Goal: Information Seeking & Learning: Learn about a topic

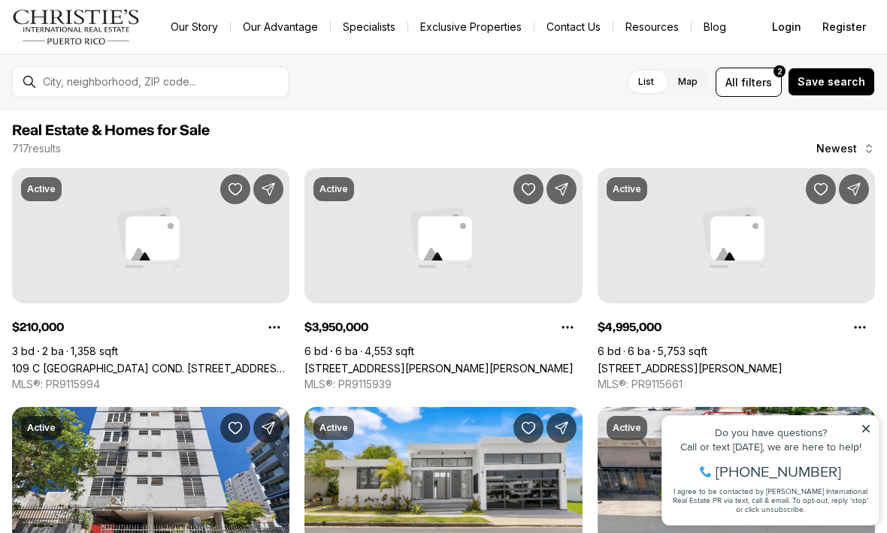
click at [869, 429] on icon at bounding box center [865, 429] width 11 height 11
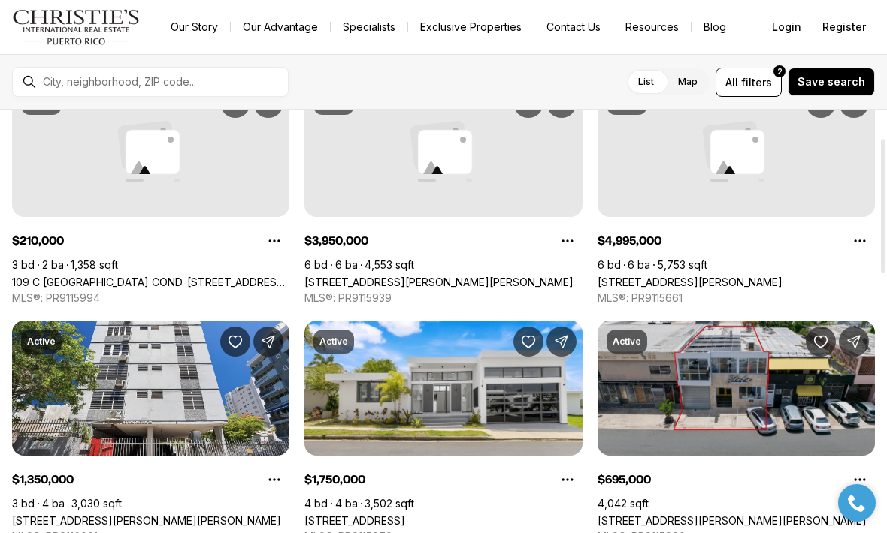
scroll to position [92, 0]
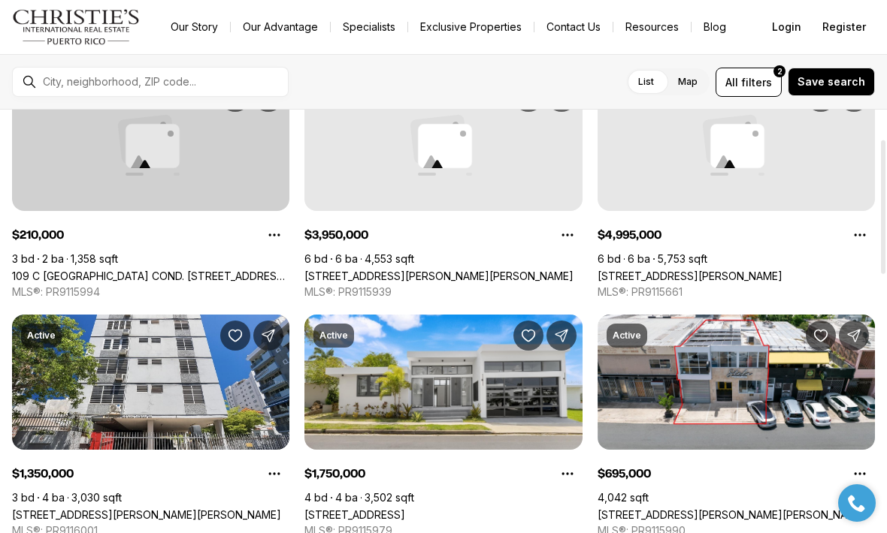
click at [212, 270] on link "109 C [GEOGRAPHIC_DATA] COND. [STREET_ADDRESS][PERSON_NAME]" at bounding box center [150, 276] width 277 height 13
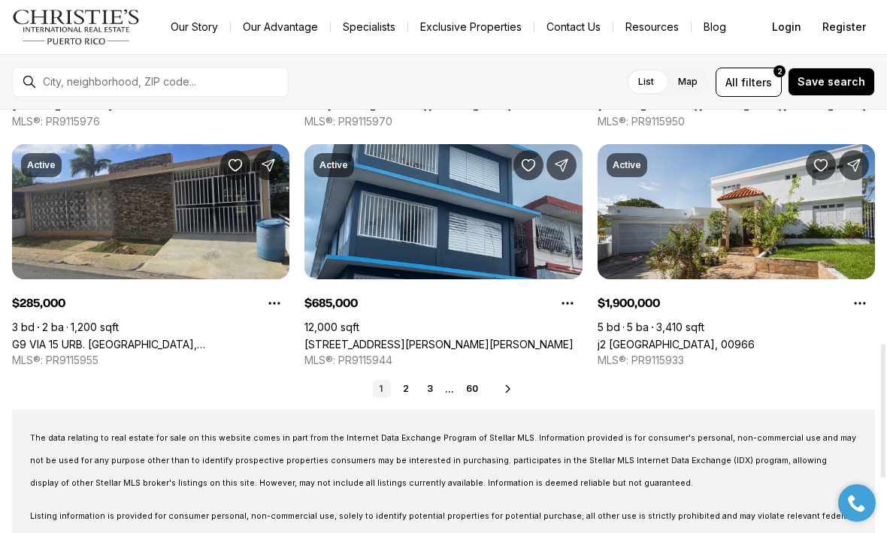
scroll to position [742, 0]
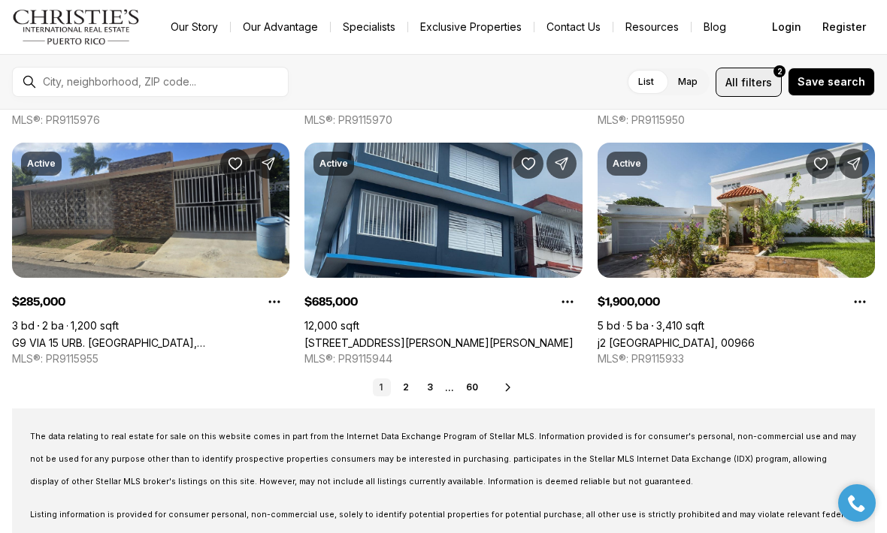
click at [738, 88] on span "All" at bounding box center [731, 82] width 13 height 16
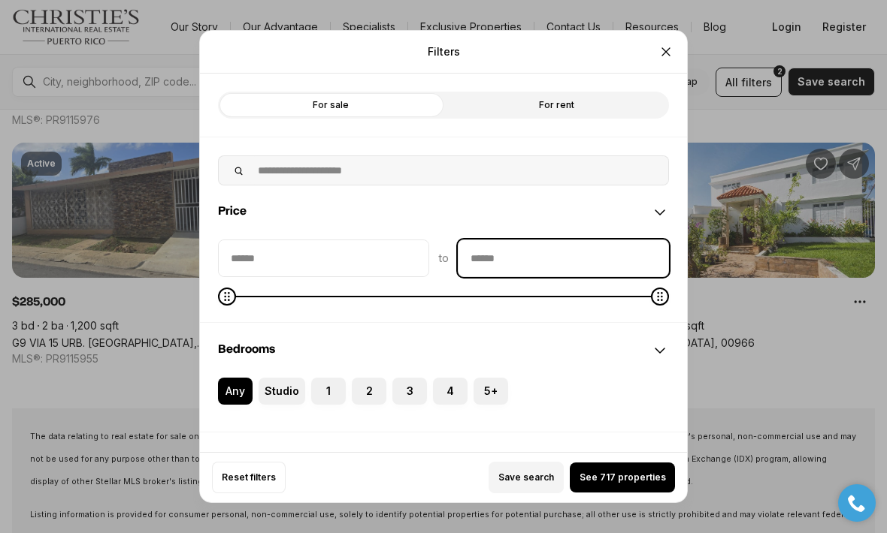
click at [567, 240] on input "priceMax" at bounding box center [563, 258] width 210 height 36
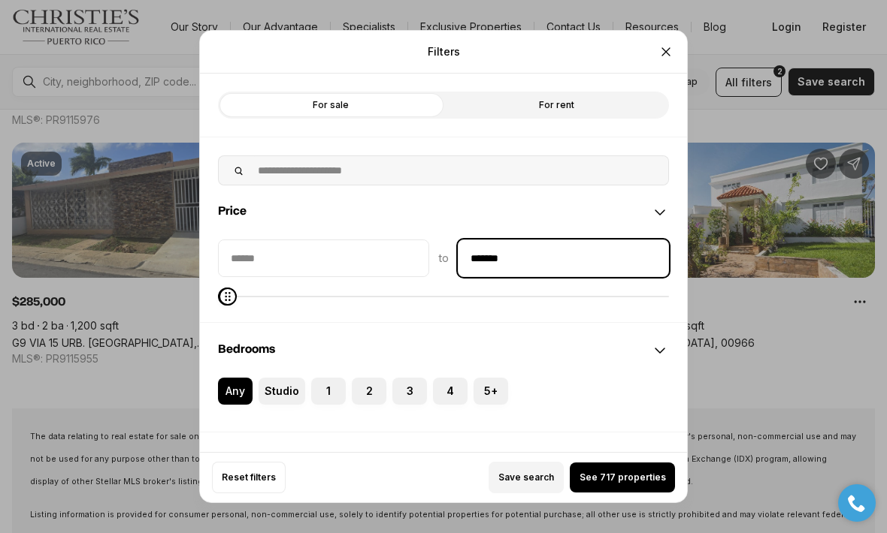
type input "********"
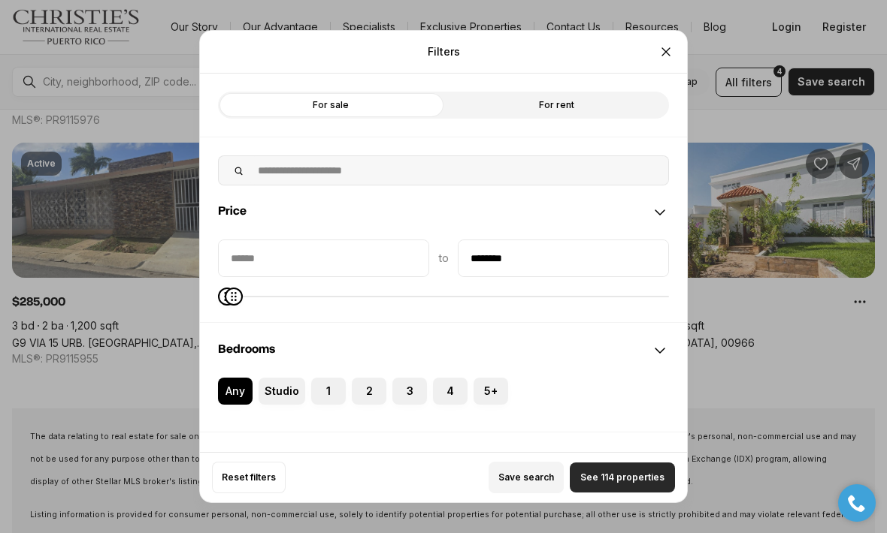
click at [621, 484] on span "See 114 properties" at bounding box center [622, 478] width 84 height 12
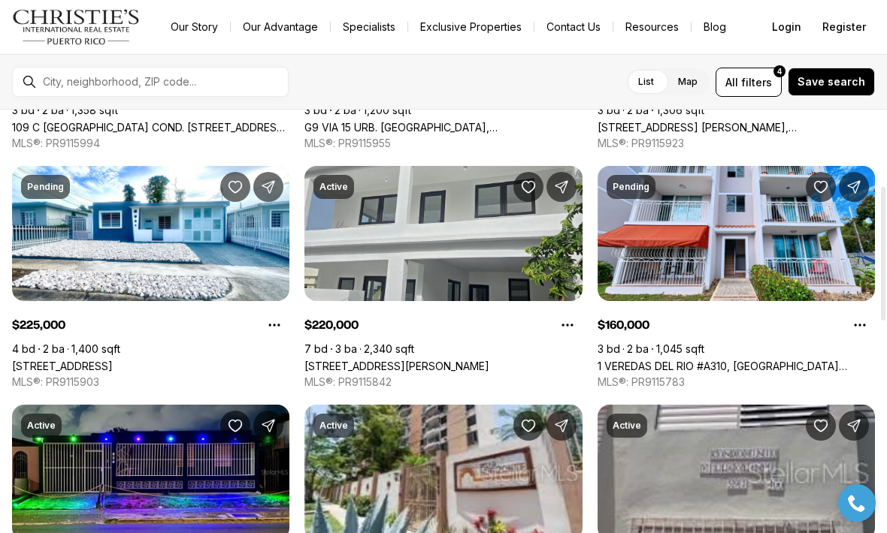
scroll to position [241, 0]
click at [445, 360] on link "319 BELLEVUE, SAN JUAN PR, 00901" at bounding box center [396, 366] width 185 height 13
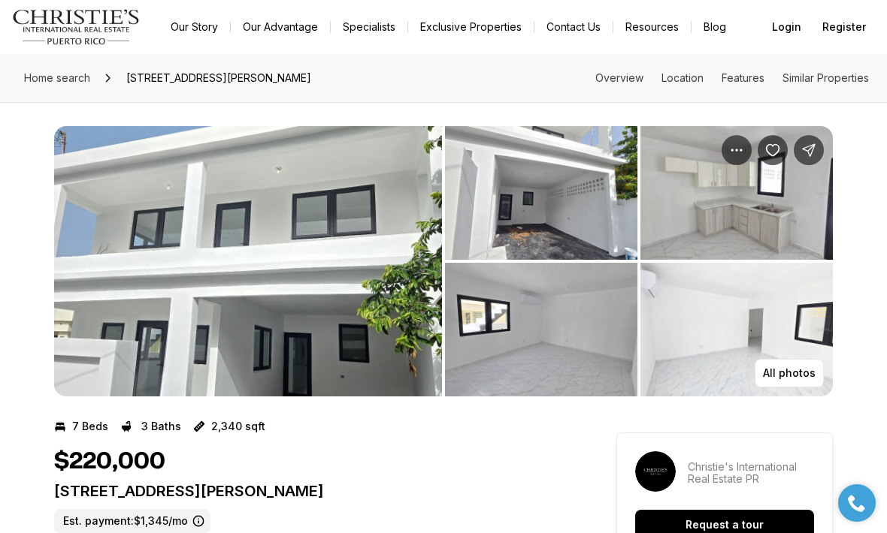
click at [283, 206] on img "View image gallery" at bounding box center [248, 261] width 388 height 271
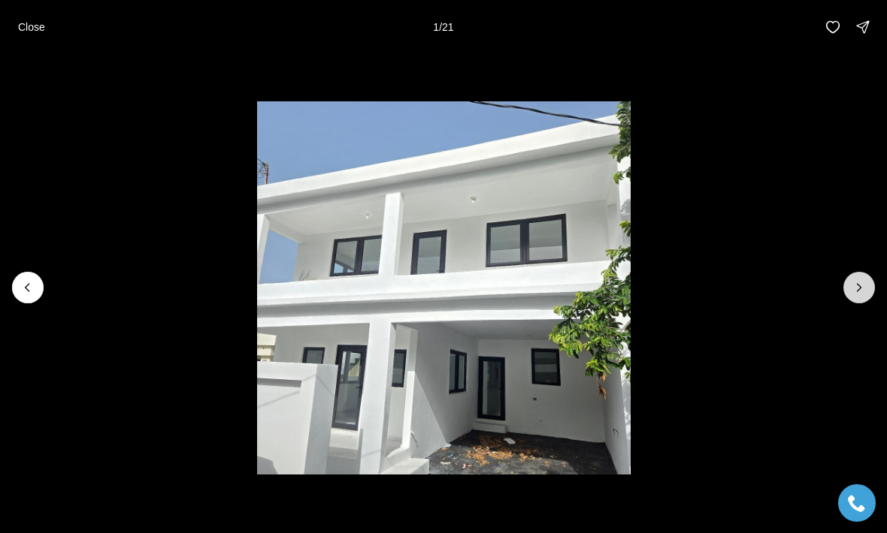
click at [860, 296] on button "Next slide" at bounding box center [859, 288] width 32 height 32
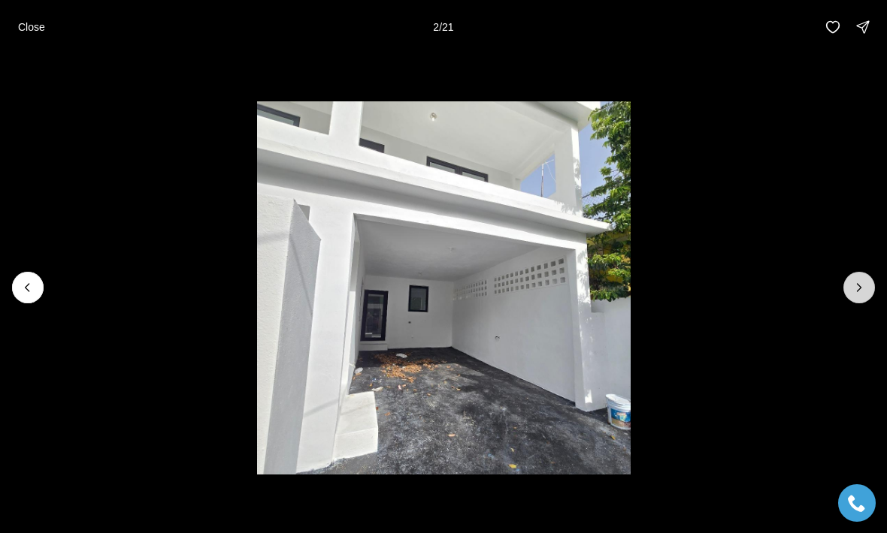
click at [860, 296] on button "Next slide" at bounding box center [859, 288] width 32 height 32
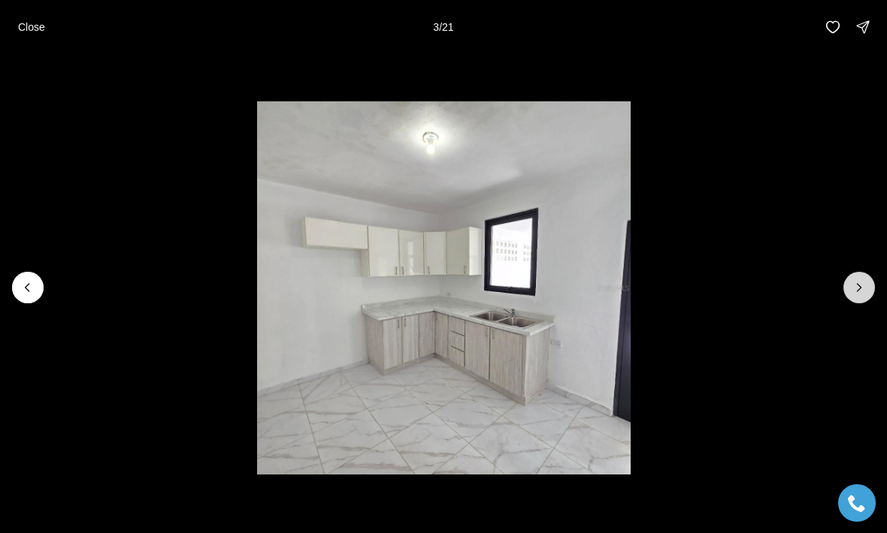
click at [860, 296] on button "Next slide" at bounding box center [859, 288] width 32 height 32
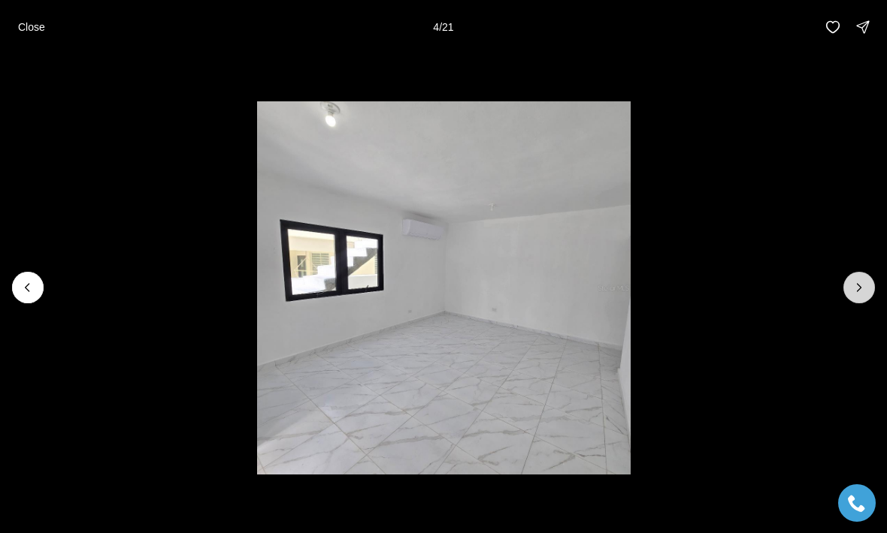
click at [860, 296] on button "Next slide" at bounding box center [859, 288] width 32 height 32
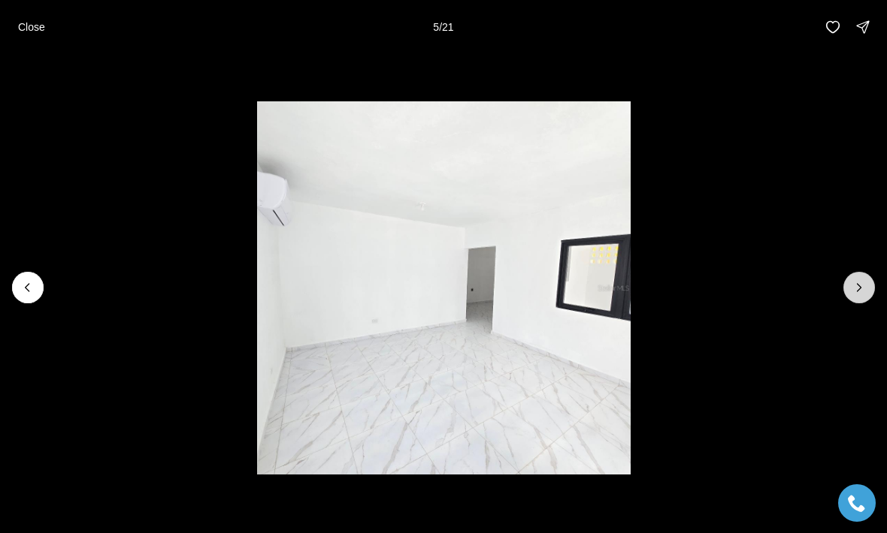
click at [860, 296] on button "Next slide" at bounding box center [859, 288] width 32 height 32
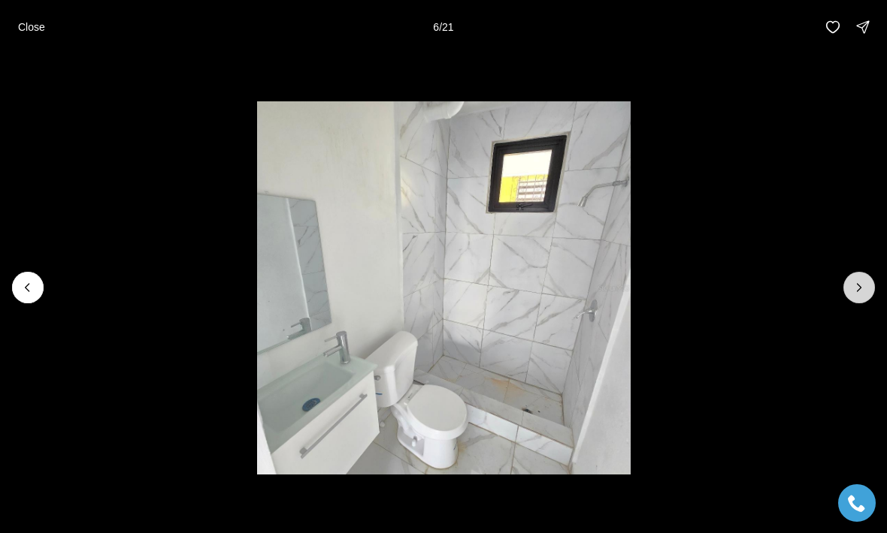
click at [860, 297] on button "Next slide" at bounding box center [859, 288] width 32 height 32
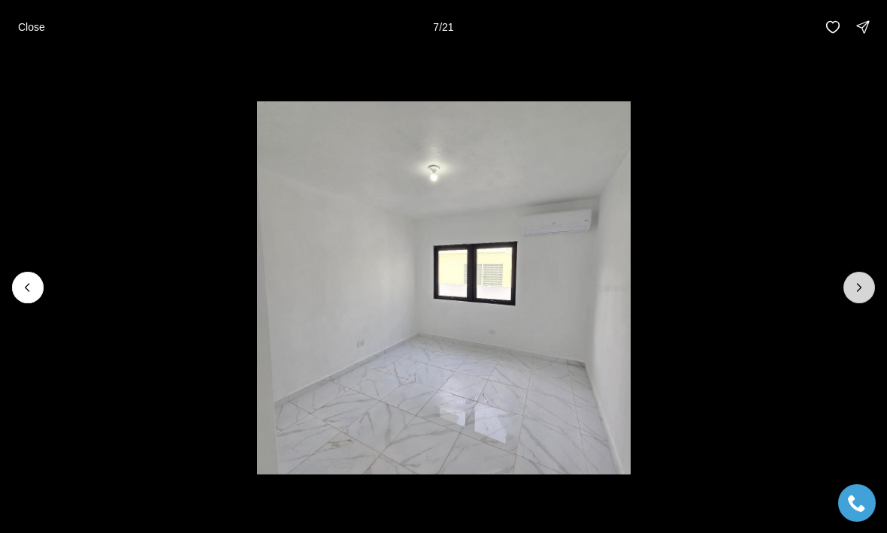
click at [860, 297] on button "Next slide" at bounding box center [859, 288] width 32 height 32
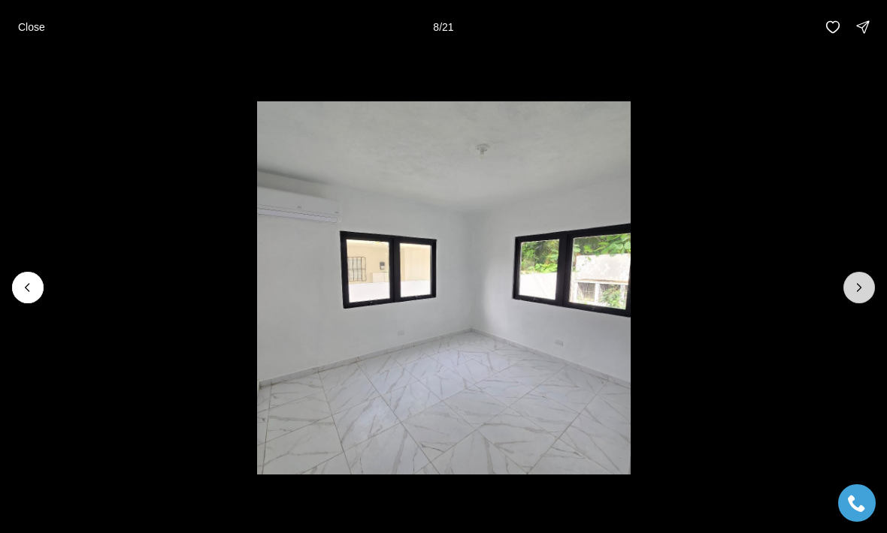
click at [860, 297] on button "Next slide" at bounding box center [859, 288] width 32 height 32
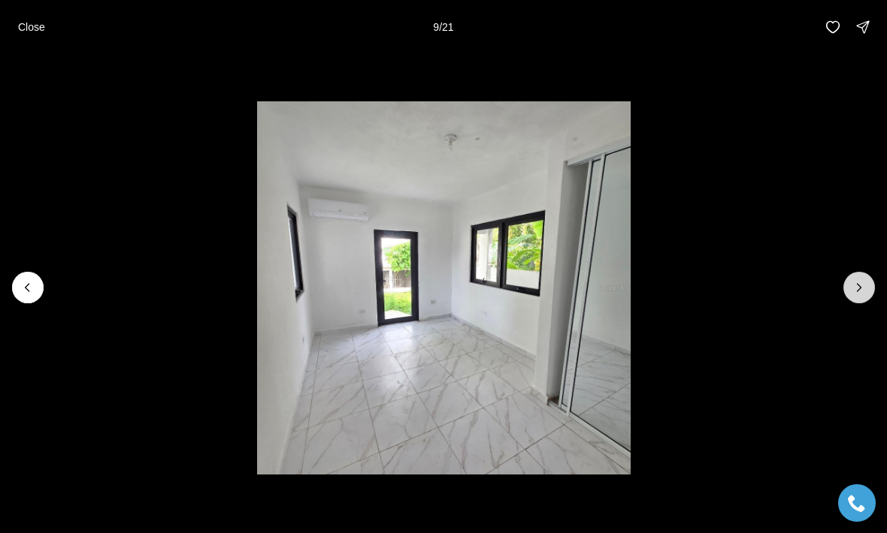
click at [860, 297] on button "Next slide" at bounding box center [859, 288] width 32 height 32
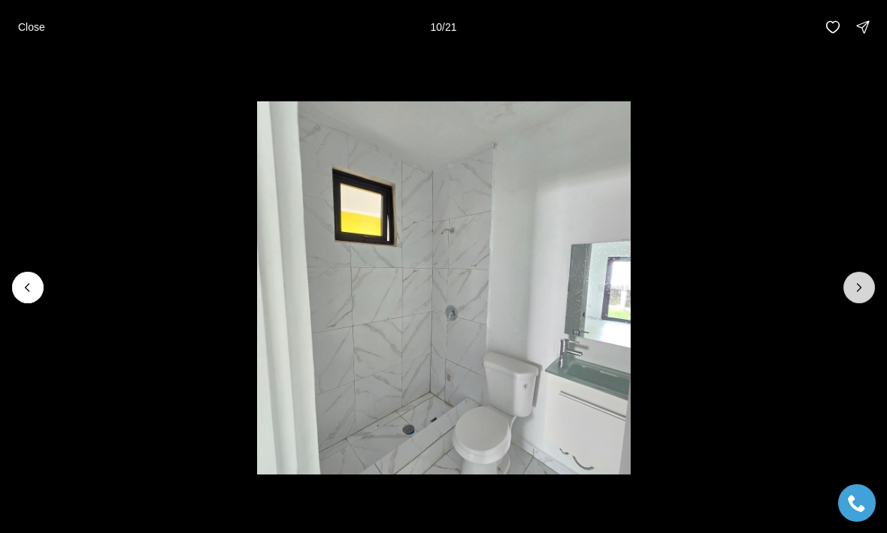
click at [860, 297] on button "Next slide" at bounding box center [859, 288] width 32 height 32
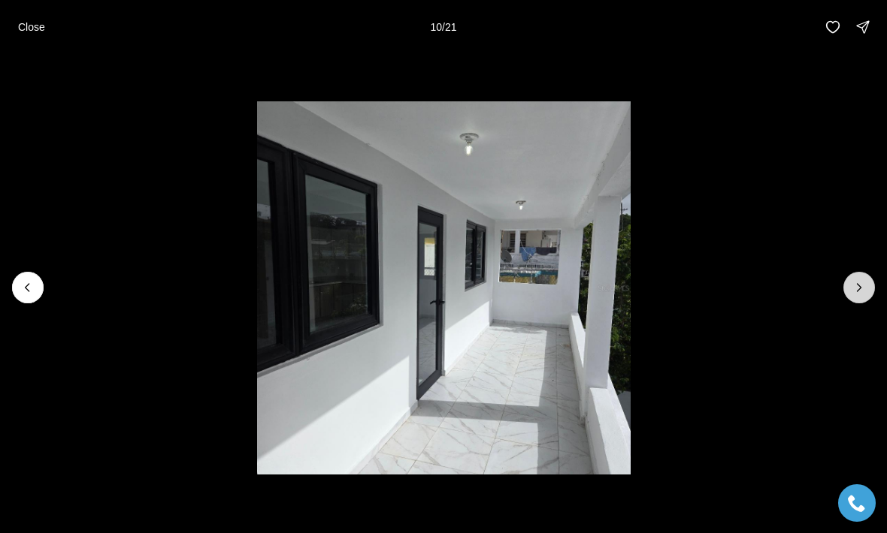
click at [860, 298] on button "Next slide" at bounding box center [859, 288] width 32 height 32
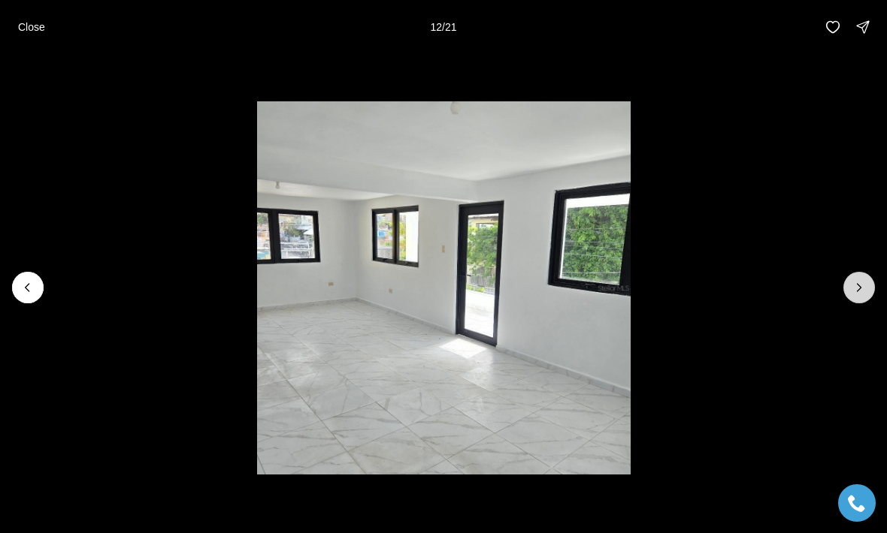
click at [860, 298] on button "Next slide" at bounding box center [859, 288] width 32 height 32
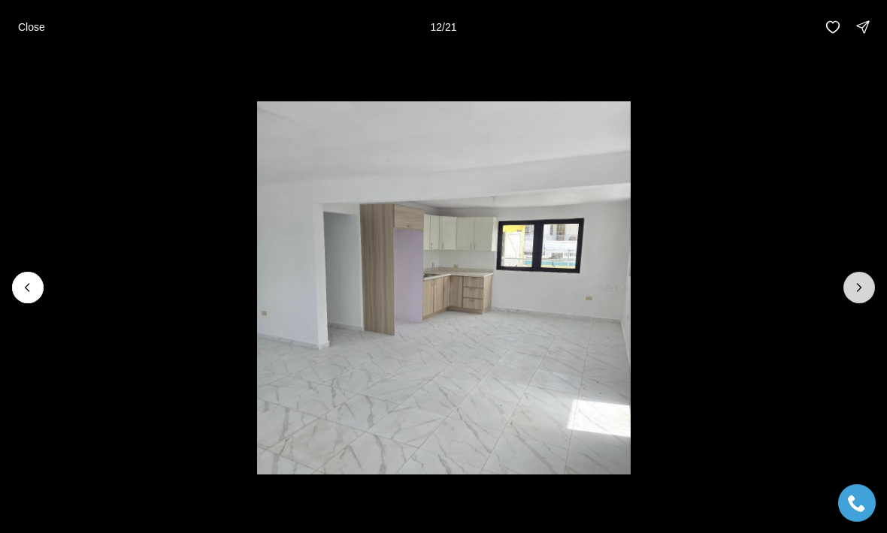
click at [860, 298] on button "Next slide" at bounding box center [859, 288] width 32 height 32
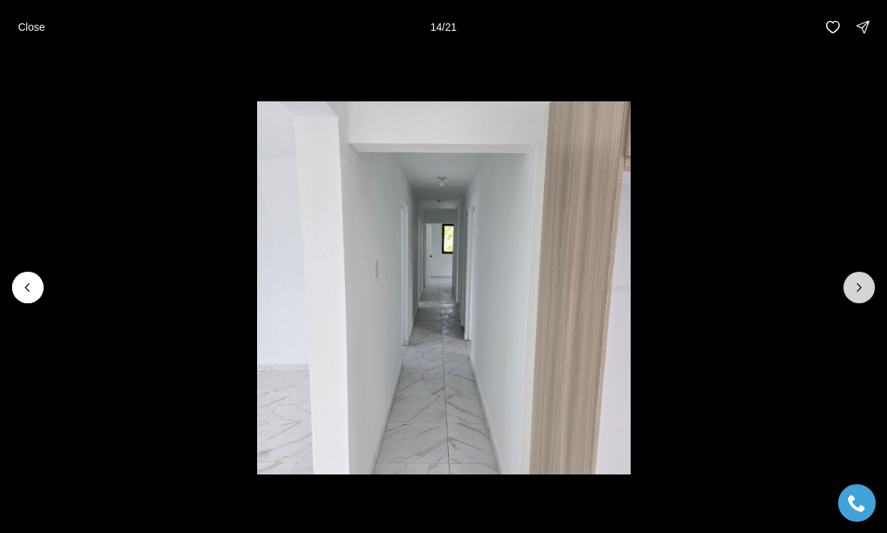
click at [860, 298] on button "Next slide" at bounding box center [859, 288] width 32 height 32
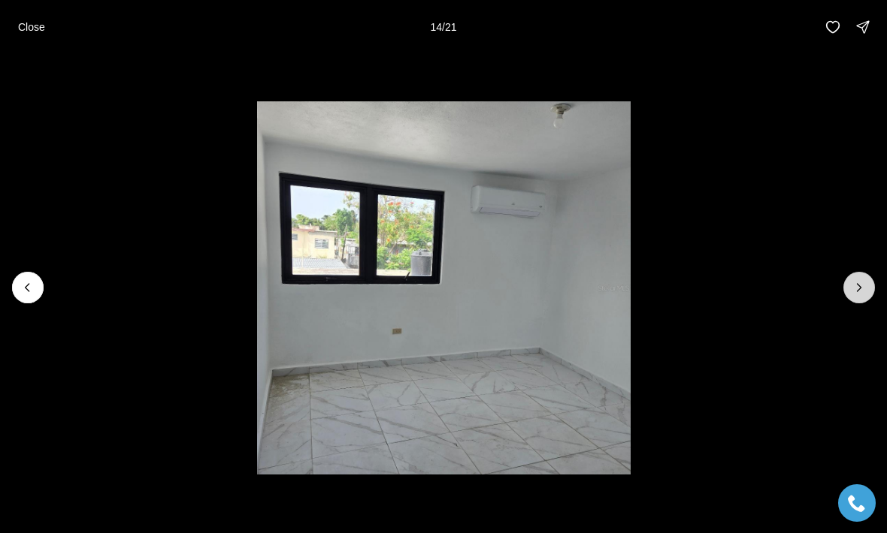
click at [860, 298] on button "Next slide" at bounding box center [859, 288] width 32 height 32
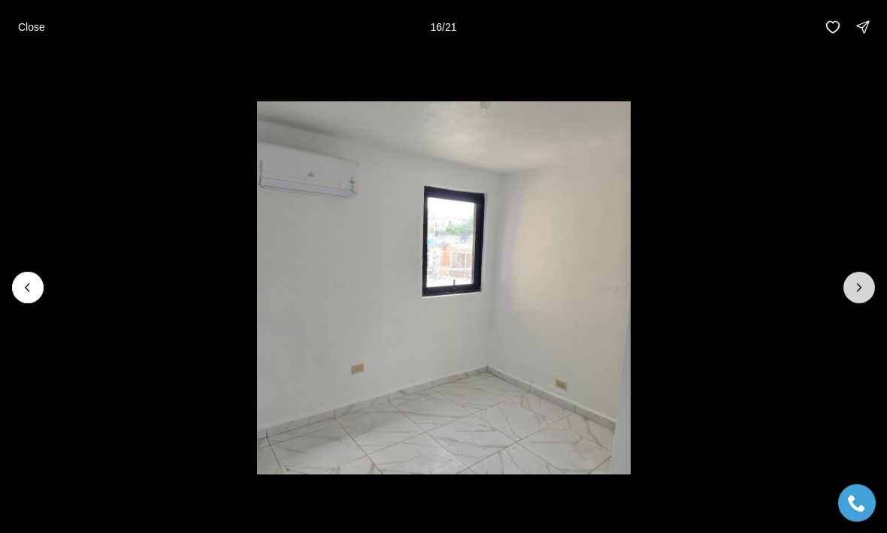
click at [860, 298] on button "Next slide" at bounding box center [859, 288] width 32 height 32
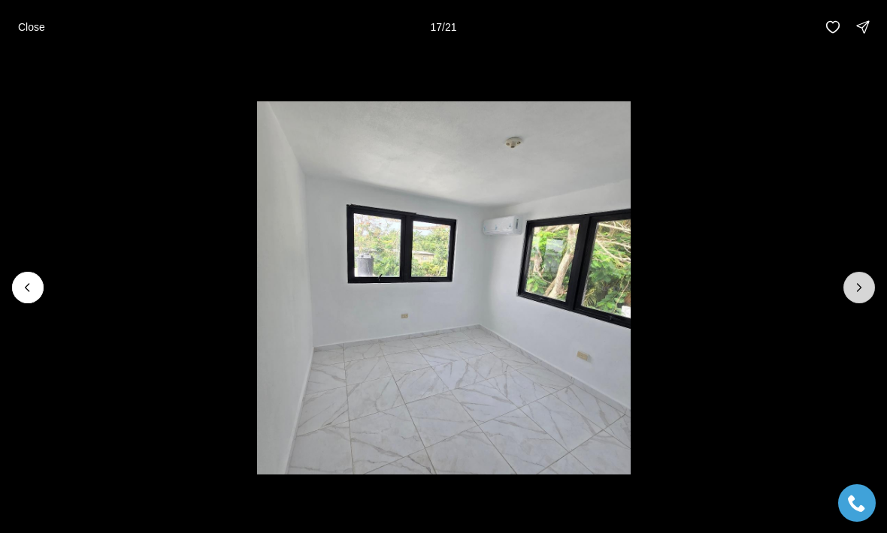
click at [860, 298] on button "Next slide" at bounding box center [859, 288] width 32 height 32
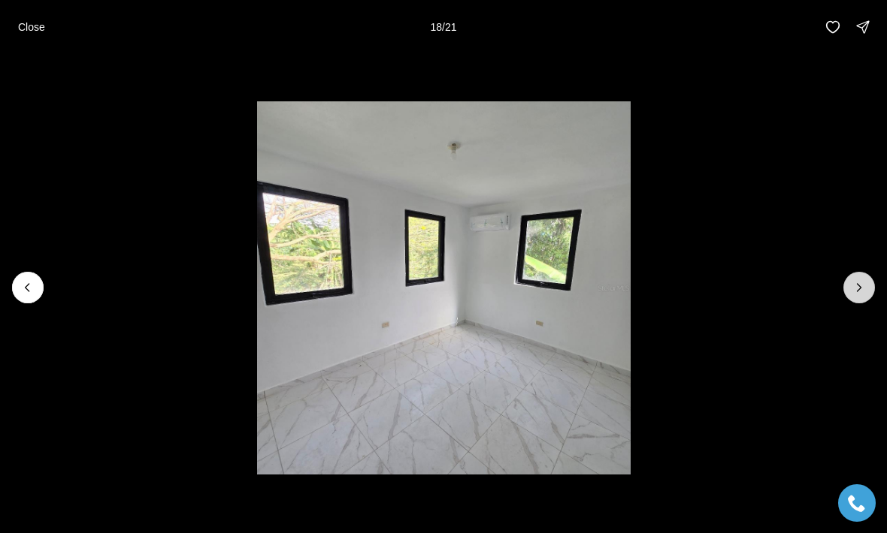
click at [860, 298] on button "Next slide" at bounding box center [859, 288] width 32 height 32
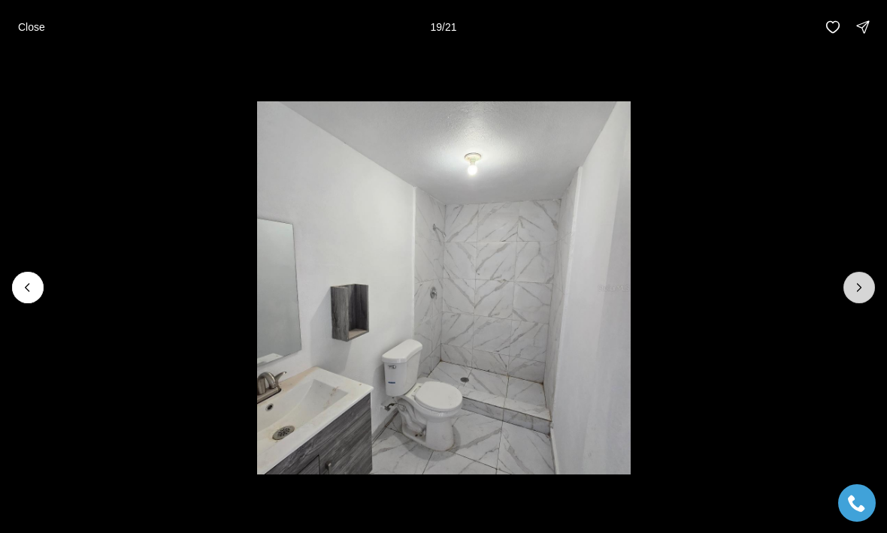
click at [860, 298] on button "Next slide" at bounding box center [859, 288] width 32 height 32
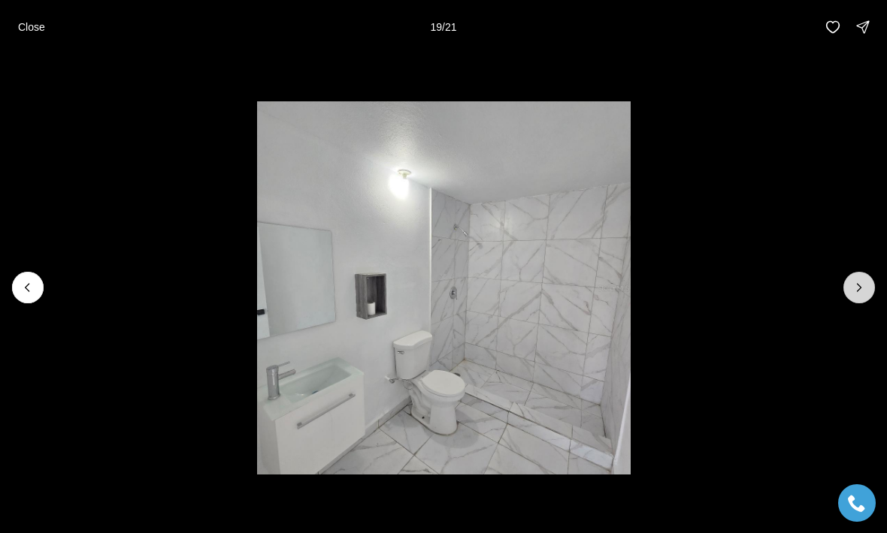
click at [860, 298] on button "Next slide" at bounding box center [859, 288] width 32 height 32
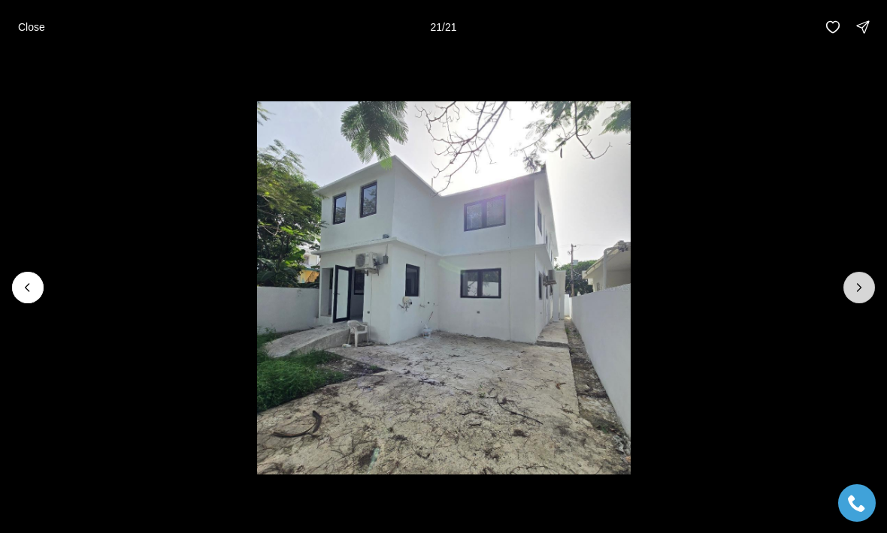
click at [860, 298] on div at bounding box center [859, 288] width 32 height 32
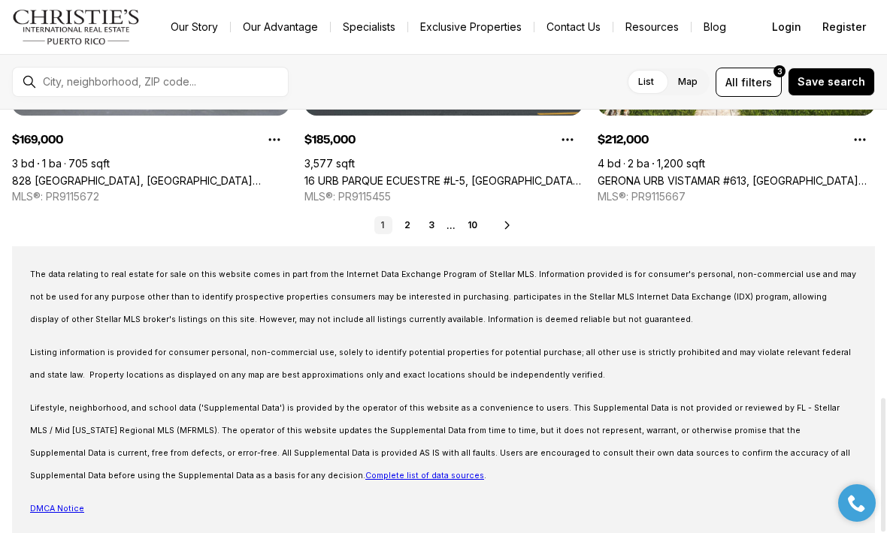
scroll to position [902, 0]
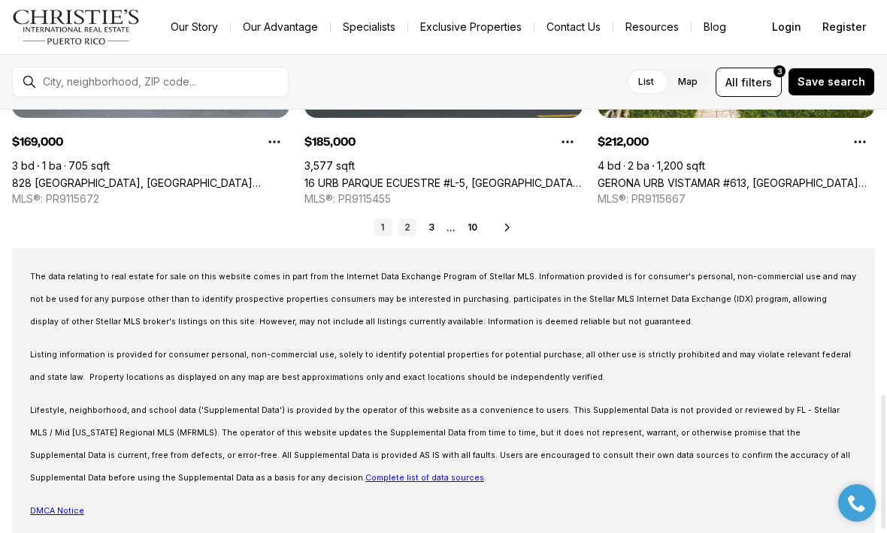
click at [413, 233] on link "2" at bounding box center [407, 228] width 18 height 18
